Goal: Check status: Check status

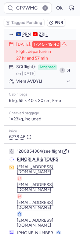
scroll to position [122, 0]
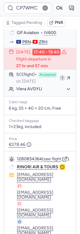
type input "CP58XX"
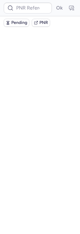
scroll to position [0, 0]
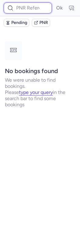
click at [23, 10] on input at bounding box center [28, 7] width 49 height 11
paste input "CP58XX"
type input "CP58XX"
click at [55, 3] on button "Ok" at bounding box center [60, 8] width 10 height 10
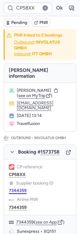
click at [19, 188] on button "7344359" at bounding box center [18, 190] width 18 height 5
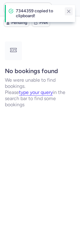
click at [69, 12] on line "button" at bounding box center [69, 11] width 3 height 3
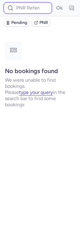
click at [34, 10] on input at bounding box center [28, 7] width 49 height 11
paste input "CP58XX"
type input "CP58XX"
click at [55, 3] on button "Ok" at bounding box center [60, 8] width 10 height 10
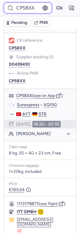
scroll to position [410, 0]
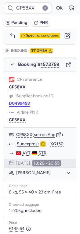
click at [20, 101] on button "D0499493" at bounding box center [19, 103] width 21 height 5
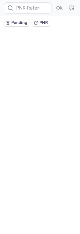
scroll to position [0, 0]
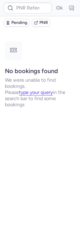
type input "CPCUMU"
type input "CP7WMC"
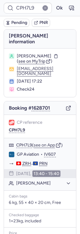
type input "CPPSQK"
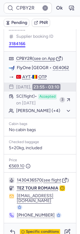
scroll to position [105, 0]
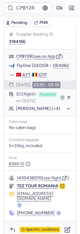
type input "CPYM7A"
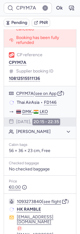
scroll to position [92, 0]
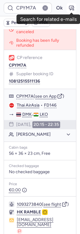
click at [70, 8] on icon "button" at bounding box center [72, 8] width 6 height 6
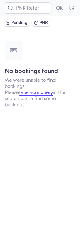
scroll to position [0, 0]
type input "CPYM7A"
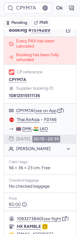
scroll to position [78, 0]
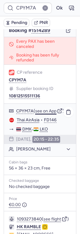
click at [47, 109] on button "see on App" at bounding box center [45, 111] width 21 height 5
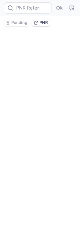
scroll to position [0, 0]
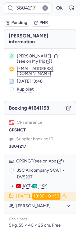
type input "30801111"
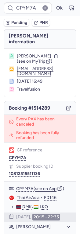
type input "CPPSQK"
